Goal: Navigation & Orientation: Find specific page/section

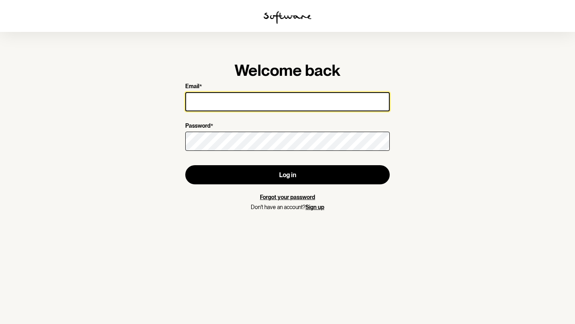
click at [340, 97] on input "Email *" at bounding box center [287, 101] width 204 height 19
type input "[EMAIL_ADDRESS][DOMAIN_NAME]"
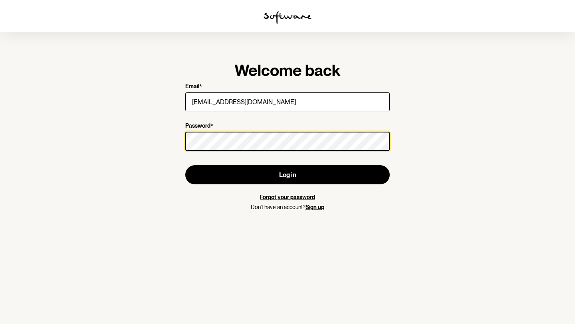
click at [185, 165] on button "Log in" at bounding box center [287, 174] width 204 height 19
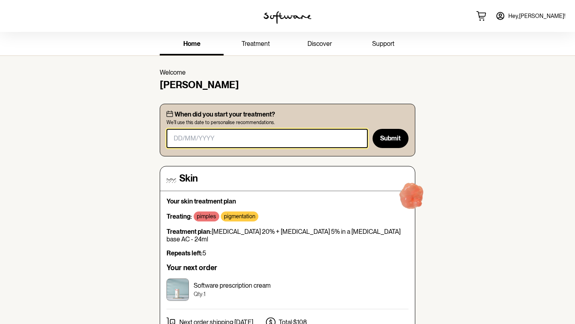
click at [332, 144] on input "masked-date" at bounding box center [266, 138] width 201 height 19
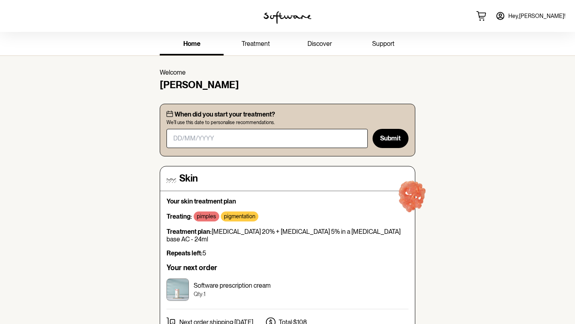
click at [254, 45] on span "treatment" at bounding box center [255, 44] width 28 height 8
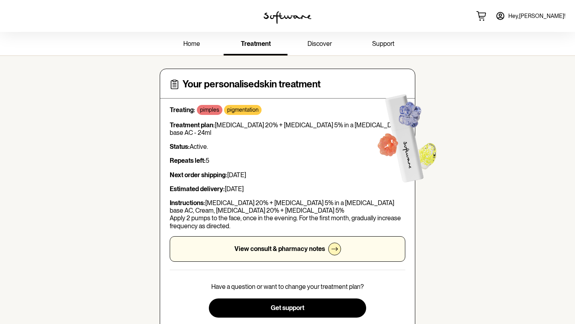
click at [202, 47] on link "home" at bounding box center [192, 45] width 64 height 22
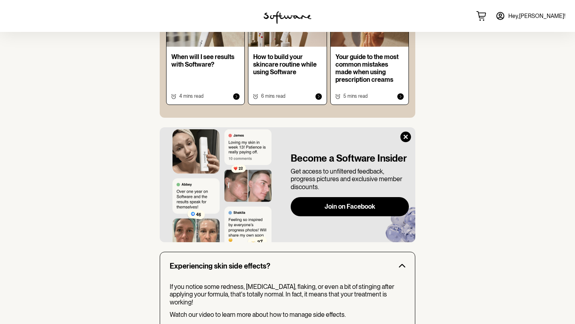
scroll to position [601, 0]
